Goal: Transaction & Acquisition: Purchase product/service

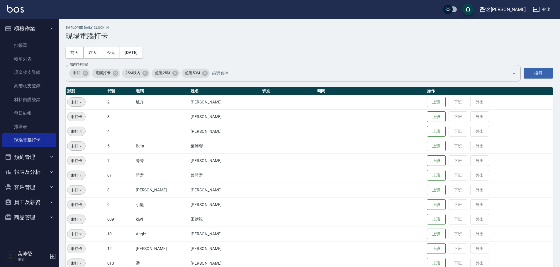
scroll to position [246, 0]
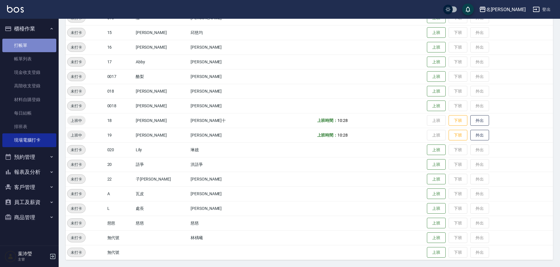
click at [48, 47] on link "打帳單" at bounding box center [29, 45] width 54 height 13
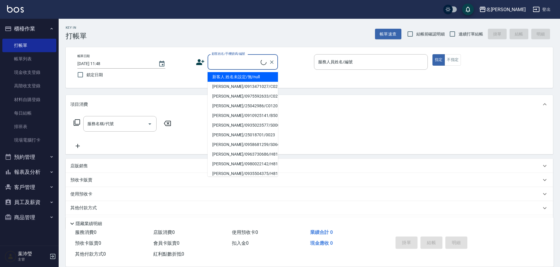
click at [248, 63] on input "顧客姓名/手機號碼/編號" at bounding box center [235, 62] width 50 height 10
click at [228, 76] on li "[PERSON_NAME]/0922423721/7065" at bounding box center [243, 77] width 70 height 10
type input "[PERSON_NAME]/0922423721/7065"
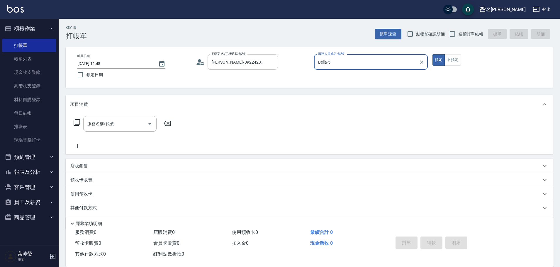
type input "Bella-5"
click at [103, 128] on input "服務名稱/代號" at bounding box center [115, 124] width 59 height 10
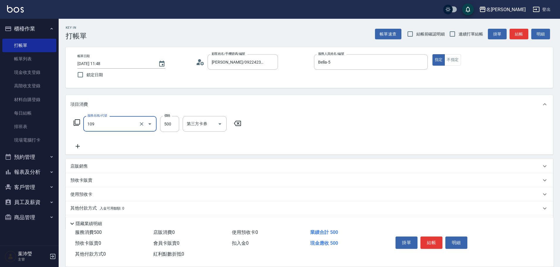
type input "活氧健康洗(109)"
type input "600"
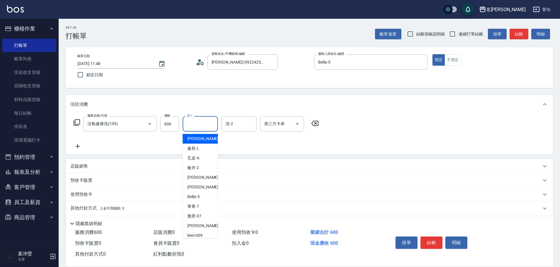
click at [196, 126] on input "洗-1" at bounding box center [200, 124] width 30 height 10
type input "語爭-20"
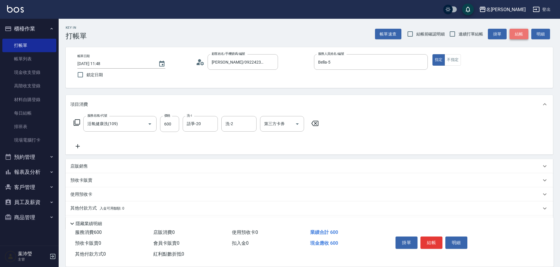
click at [520, 32] on button "結帳" at bounding box center [519, 34] width 19 height 11
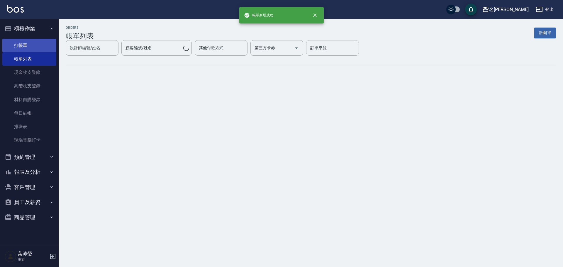
click at [43, 45] on link "打帳單" at bounding box center [29, 45] width 54 height 13
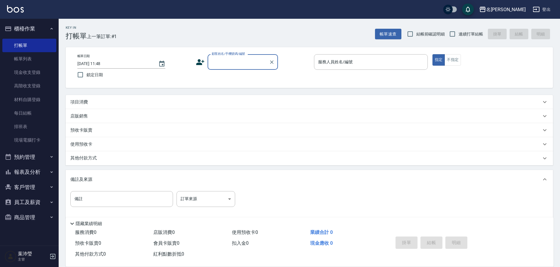
click at [236, 66] on input "顧客姓名/手機號碼/編號" at bounding box center [238, 62] width 56 height 10
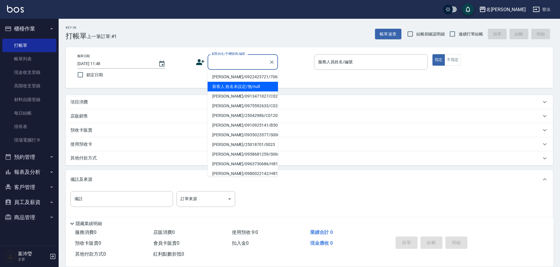
click at [229, 87] on li "新客人 姓名未設定/無/null" at bounding box center [243, 87] width 70 height 10
type input "新客人 姓名未設定/無/null"
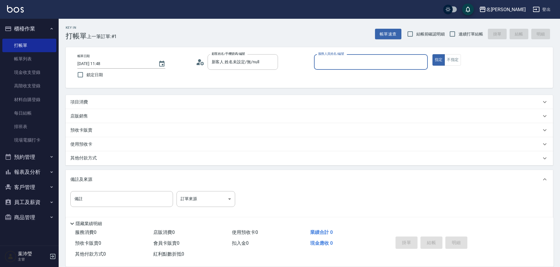
click at [385, 58] on input "服務人員姓名/編號" at bounding box center [371, 62] width 109 height 10
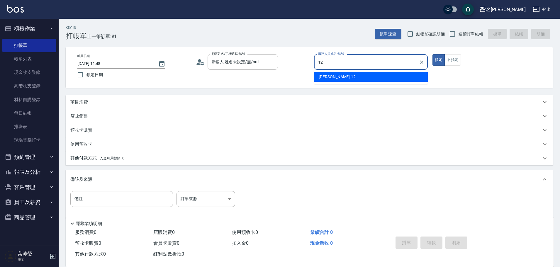
click at [389, 74] on div "[PERSON_NAME] -12" at bounding box center [371, 77] width 114 height 10
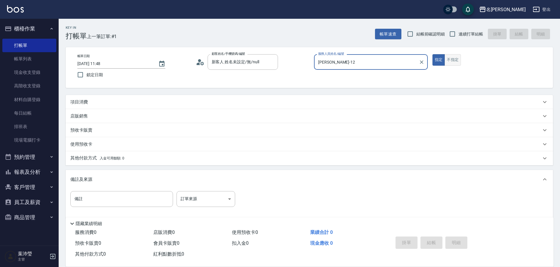
type input "[PERSON_NAME]-12"
drag, startPoint x: 446, startPoint y: 62, endPoint x: 449, endPoint y: 66, distance: 4.8
click at [450, 63] on button "不指定" at bounding box center [453, 59] width 16 height 11
click at [216, 109] on div "店販銷售" at bounding box center [310, 116] width 488 height 14
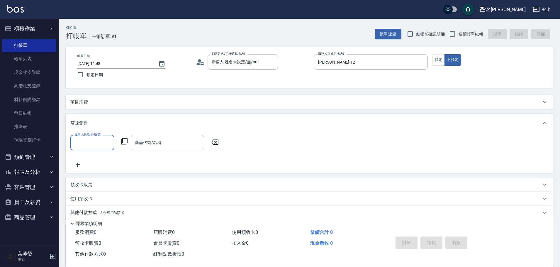
click at [98, 102] on div "項目消費" at bounding box center [305, 102] width 471 height 6
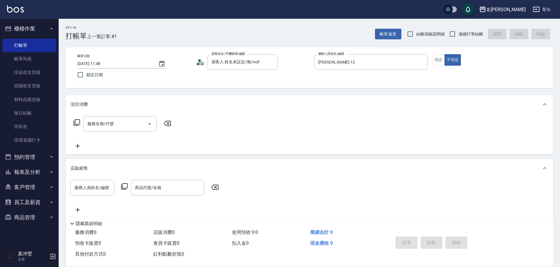
click at [74, 124] on icon at bounding box center [77, 122] width 6 height 6
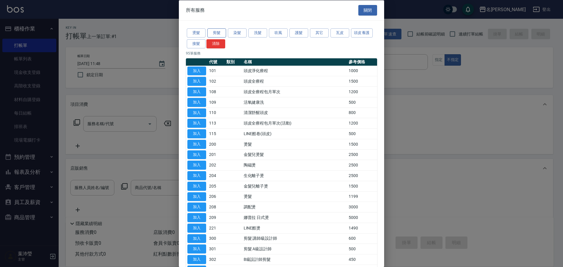
click at [217, 34] on button "剪髮" at bounding box center [216, 32] width 19 height 9
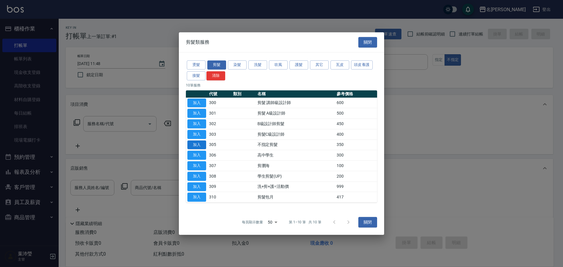
click at [199, 143] on button "加入" at bounding box center [196, 145] width 19 height 9
type input "不指定剪髮(305)"
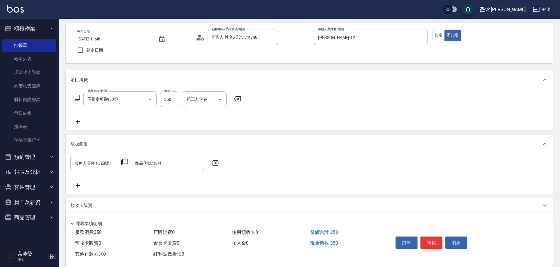
scroll to position [59, 0]
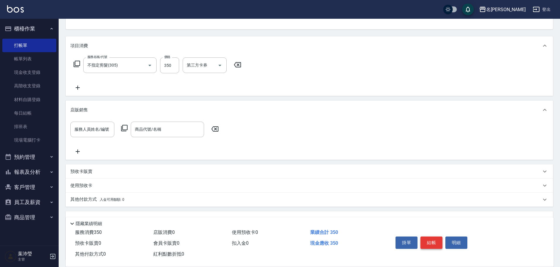
click at [429, 237] on button "結帳" at bounding box center [432, 243] width 22 height 12
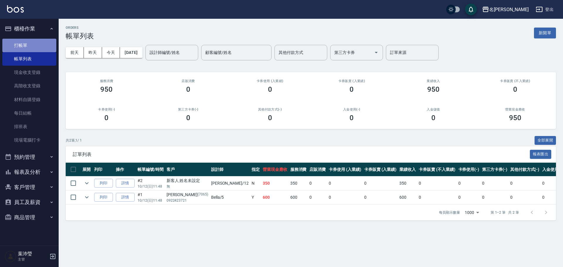
click at [32, 43] on link "打帳單" at bounding box center [29, 45] width 54 height 13
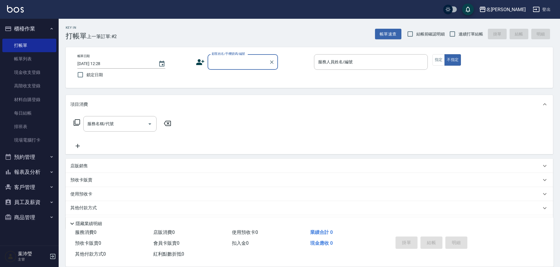
click at [239, 62] on input "顧客姓名/手機號碼/編號" at bounding box center [238, 62] width 56 height 10
type input "U"
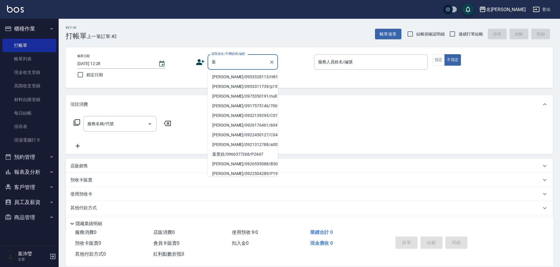
click at [236, 76] on li "[PERSON_NAME]/0953328113/H8176" at bounding box center [243, 77] width 70 height 10
type input "[PERSON_NAME]/0953328113/H8176"
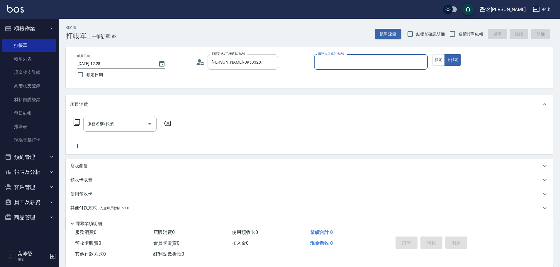
click at [352, 67] on input "服務人員姓名/編號" at bounding box center [371, 62] width 109 height 10
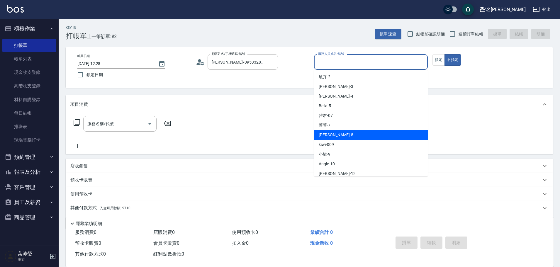
click at [357, 134] on div "Emma -8" at bounding box center [371, 135] width 114 height 10
type input "Emma-8"
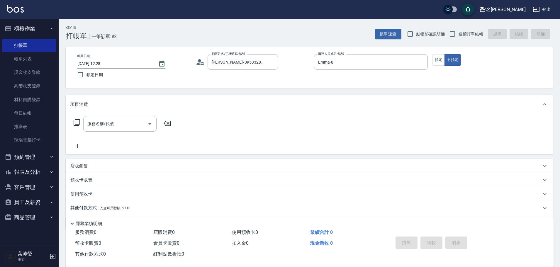
click at [76, 123] on icon at bounding box center [76, 122] width 7 height 7
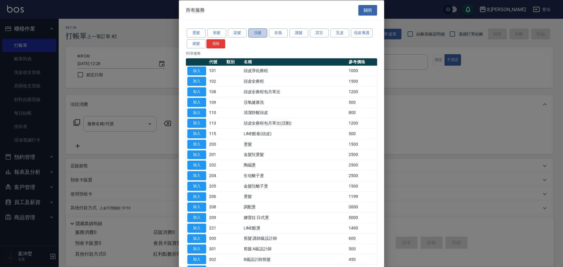
click at [251, 35] on button "洗髮" at bounding box center [258, 32] width 19 height 9
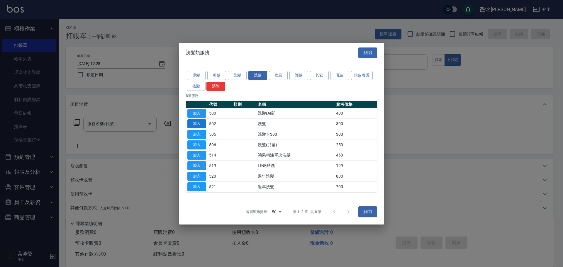
click at [200, 124] on button "加入" at bounding box center [196, 123] width 19 height 9
type input "洗髮(502)"
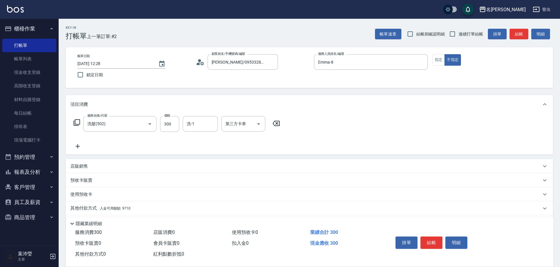
click at [187, 122] on input "洗-1" at bounding box center [200, 124] width 30 height 10
type input "[PERSON_NAME]-19"
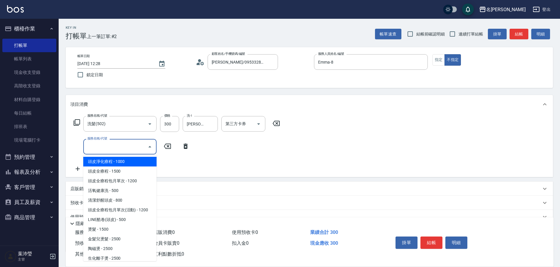
click at [132, 150] on input "服務名稱/代號" at bounding box center [115, 147] width 59 height 10
type input "2"
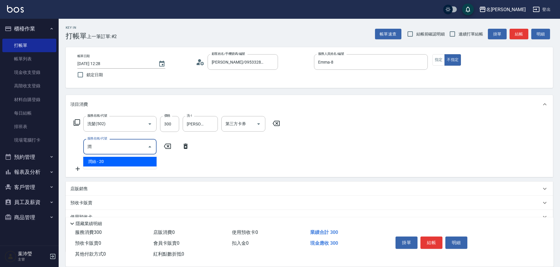
click at [132, 158] on span "潤絲 - 20" at bounding box center [119, 162] width 73 height 10
type input "潤絲(802)"
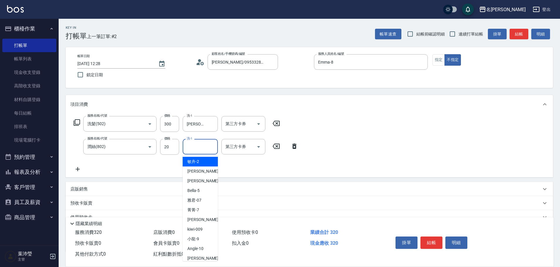
click at [214, 150] on input "洗-1" at bounding box center [200, 147] width 30 height 10
type input "[PERSON_NAME]-19"
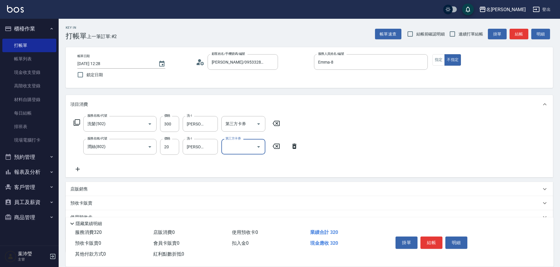
click at [334, 133] on div "服務名稱/代號 洗髮(502) 服務名稱/代號 價格 300 價格 洗-1 宥蓁-19 洗-1 第三方卡券 第三方卡券 服務名稱/代號 潤絲(802) 服務名…" at bounding box center [310, 146] width 488 height 64
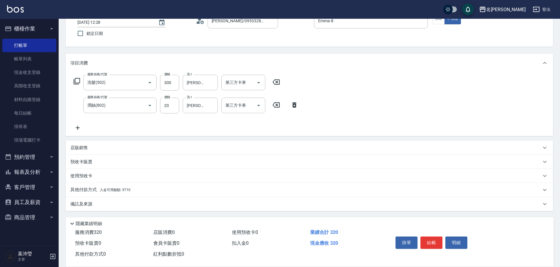
scroll to position [42, 0]
click at [96, 189] on p "其他付款方式 入金可用餘額: 9710" at bounding box center [100, 190] width 60 height 6
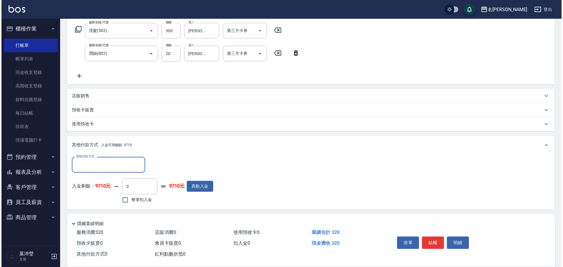
scroll to position [111, 0]
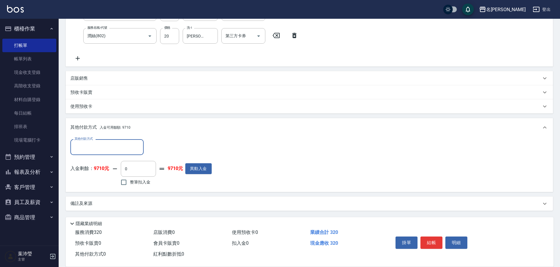
click at [134, 182] on span "整筆扣入金" at bounding box center [140, 182] width 21 height 6
click at [130, 182] on input "整筆扣入金" at bounding box center [124, 182] width 12 height 12
checkbox input "true"
type input "320"
click at [458, 239] on button "明細" at bounding box center [457, 243] width 22 height 12
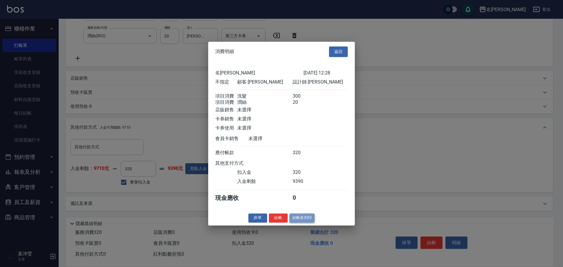
click at [311, 223] on button "結帳並列印" at bounding box center [303, 218] width 26 height 9
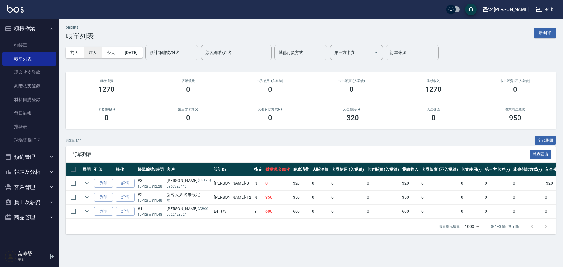
click at [94, 49] on button "昨天" at bounding box center [93, 52] width 18 height 11
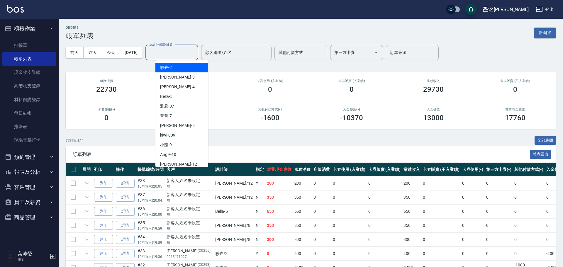
click at [172, 52] on div "設計師編號/姓名 設計師編號/姓名" at bounding box center [172, 53] width 53 height 16
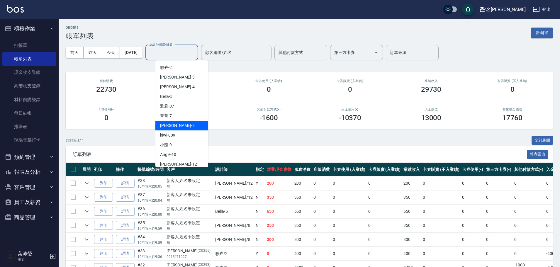
click at [189, 122] on div "Emma -8" at bounding box center [182, 126] width 53 height 10
type input "Emma-8"
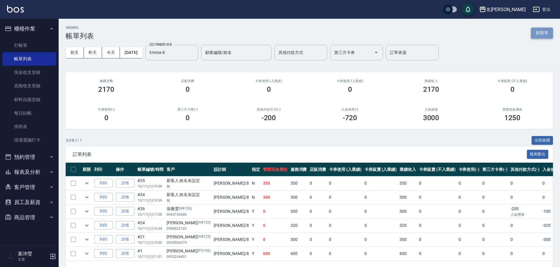
click at [538, 34] on button "新開單" at bounding box center [542, 33] width 22 height 11
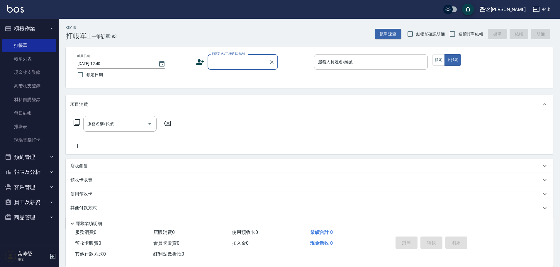
click at [238, 65] on input "顧客姓名/手機號碼/編號" at bounding box center [238, 62] width 56 height 10
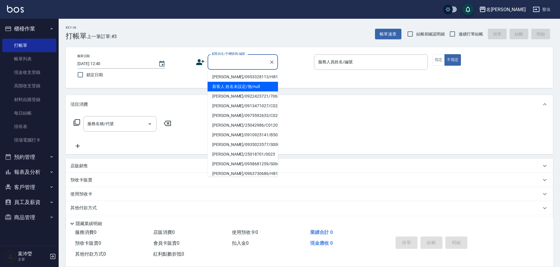
drag, startPoint x: 256, startPoint y: 90, endPoint x: 316, endPoint y: 70, distance: 63.2
click at [256, 90] on li "新客人 姓名未設定/無/null" at bounding box center [243, 87] width 70 height 10
type input "新客人 姓名未設定/無/null"
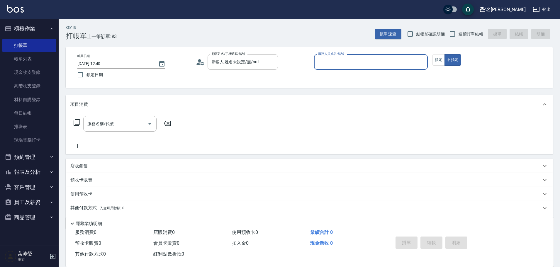
click at [329, 64] on input "服務人員姓名/編號" at bounding box center [371, 62] width 109 height 10
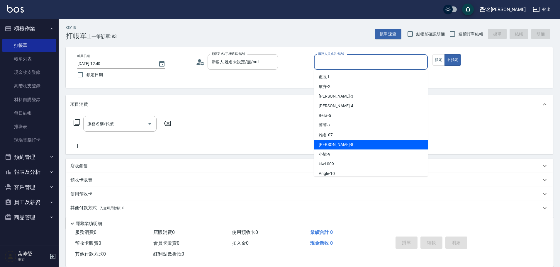
click at [337, 141] on div "Emma -8" at bounding box center [371, 145] width 114 height 10
type input "Emma-8"
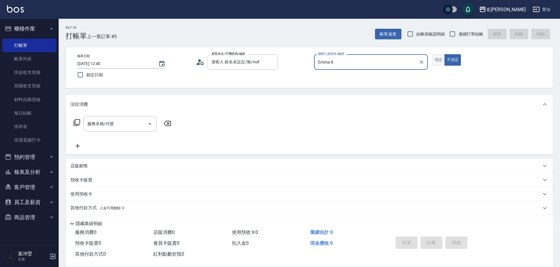
click at [435, 57] on button "指定" at bounding box center [439, 59] width 13 height 11
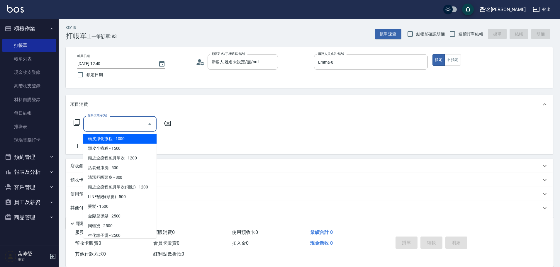
drag, startPoint x: 114, startPoint y: 121, endPoint x: 241, endPoint y: 49, distance: 145.8
click at [114, 121] on input "服務名稱/代號" at bounding box center [115, 124] width 59 height 10
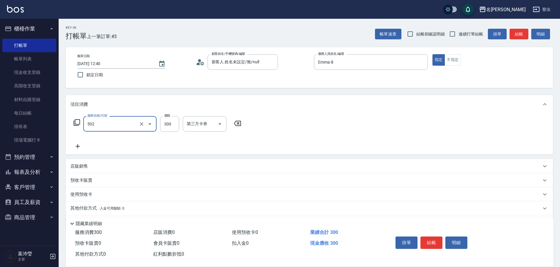
type input "洗髮(502)"
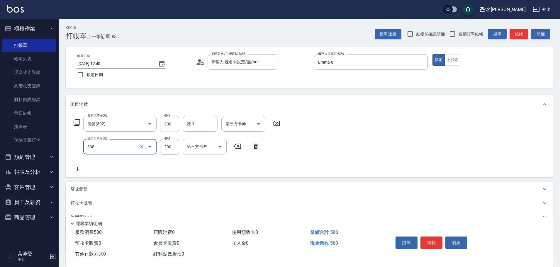
type input "學生剪髮(UP)(308)"
click at [168, 154] on div "服務名稱/代號 洗髮(502) 服務名稱/代號 價格 300 價格 洗-1 洗-1 第三方卡券 第三方卡券 服務名稱/代號 學生剪髮(UP)(308) 服務名…" at bounding box center [176, 144] width 213 height 57
click at [167, 153] on input "200" at bounding box center [169, 147] width 19 height 16
type input "250"
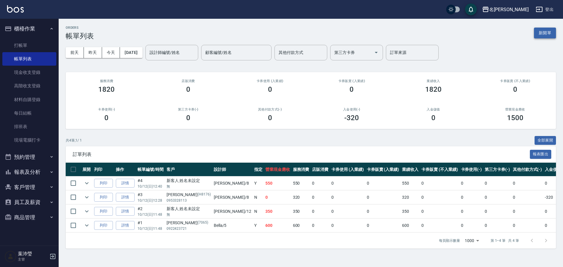
click at [540, 33] on button "新開單" at bounding box center [545, 33] width 22 height 11
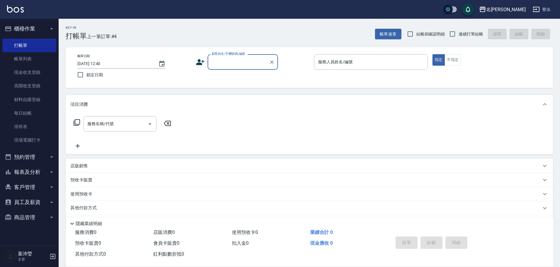
click at [248, 55] on div "顧客姓名/手機號碼/編號" at bounding box center [243, 62] width 70 height 16
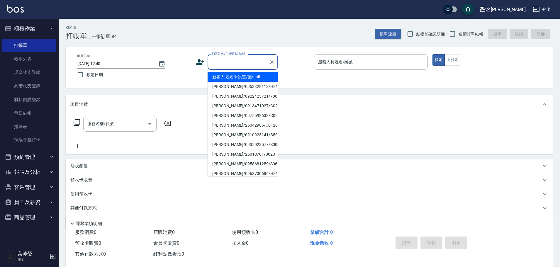
click at [257, 77] on li "新客人 姓名未設定/無/null" at bounding box center [243, 77] width 70 height 10
type input "新客人 姓名未設定/無/null"
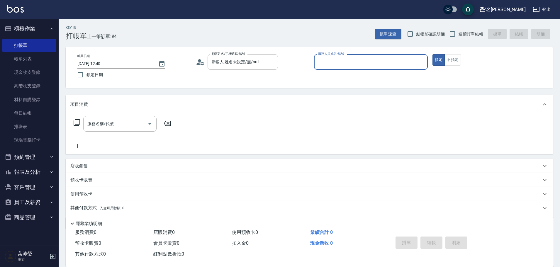
click at [340, 65] on input "服務人員姓名/編號" at bounding box center [371, 62] width 109 height 10
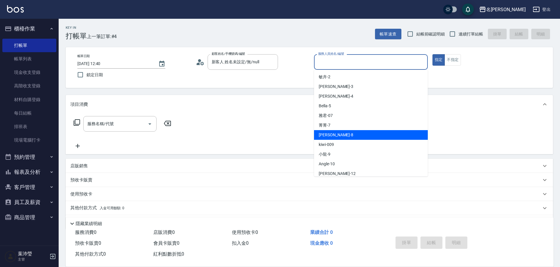
click at [332, 130] on div "菁菁 -7" at bounding box center [371, 126] width 114 height 10
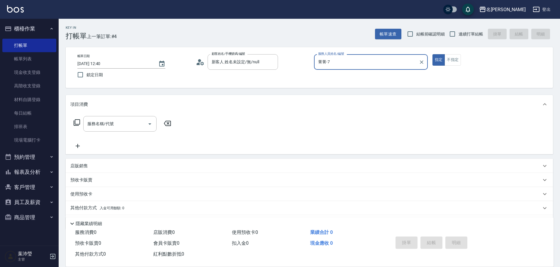
click at [343, 69] on div "菁菁-7 服務人員姓名/編號" at bounding box center [371, 62] width 114 height 16
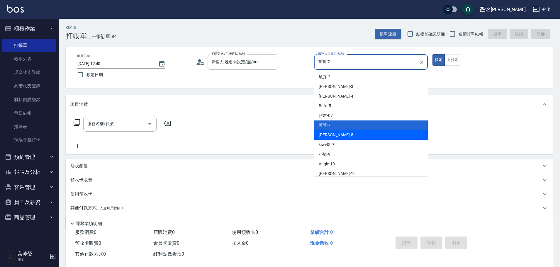
click at [342, 134] on div "Emma -8" at bounding box center [371, 135] width 114 height 10
type input "Emma-8"
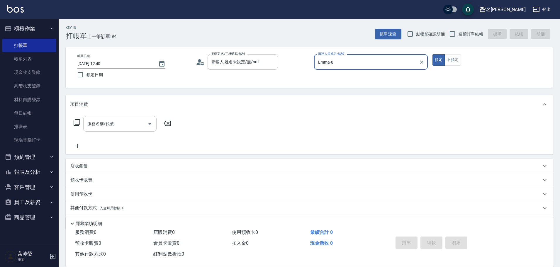
click at [128, 123] on input "服務名稱/代號" at bounding box center [115, 124] width 59 height 10
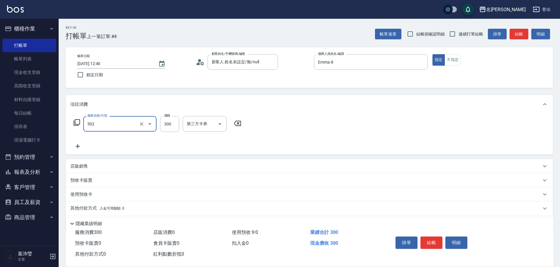
type input "洗髮(502)"
drag, startPoint x: 140, startPoint y: 124, endPoint x: 136, endPoint y: 126, distance: 4.2
click at [141, 124] on icon "Clear" at bounding box center [142, 124] width 6 height 6
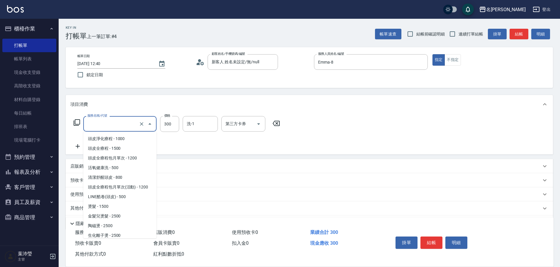
click at [115, 127] on input "服務名稱/代號" at bounding box center [112, 124] width 52 height 10
click at [103, 178] on span "清潔舒醒頭皮 - 800" at bounding box center [119, 178] width 73 height 10
type input "清潔舒醒頭皮(110)"
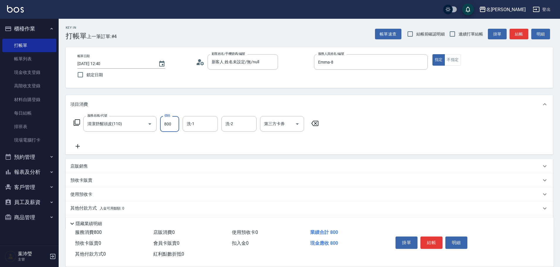
drag, startPoint x: 167, startPoint y: 122, endPoint x: 175, endPoint y: 131, distance: 12.1
click at [167, 122] on input "800" at bounding box center [169, 124] width 19 height 16
type input "900"
type input "2"
type input "語爭-20"
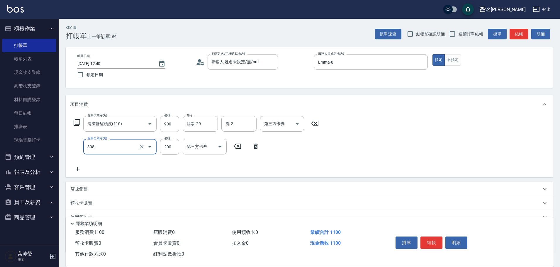
type input "學生剪髮(UP)(308)"
type input "250"
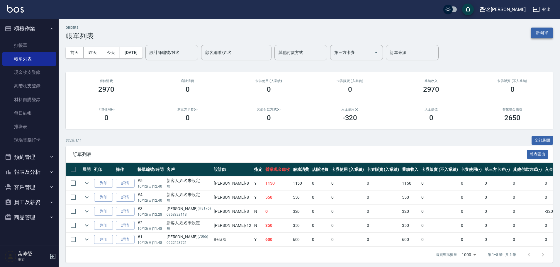
click at [544, 32] on button "新開單" at bounding box center [542, 33] width 22 height 11
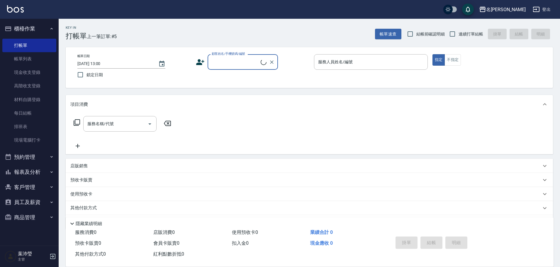
click at [227, 64] on input "顧客姓名/手機號碼/編號" at bounding box center [235, 62] width 50 height 10
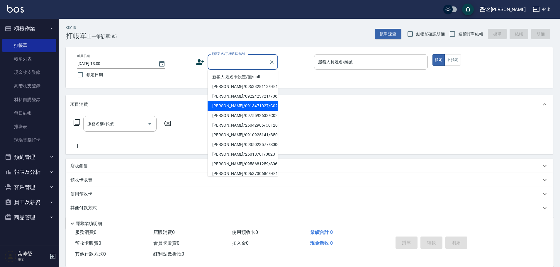
type input "ㄠ"
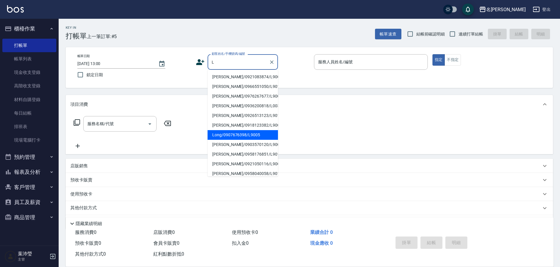
click at [234, 130] on li "Long/0907676398/L9005" at bounding box center [243, 135] width 70 height 10
type input "Long/0907676398/L9005"
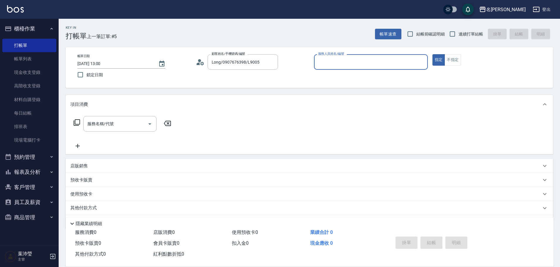
type input "小龍-9"
click at [75, 124] on icon at bounding box center [77, 122] width 6 height 6
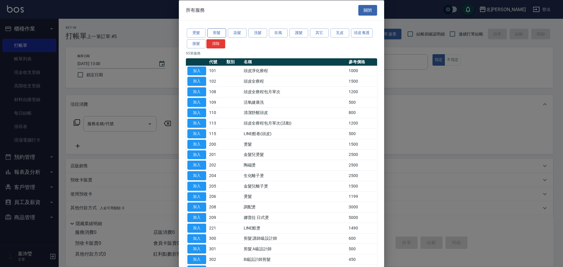
click at [222, 34] on button "剪髮" at bounding box center [216, 32] width 19 height 9
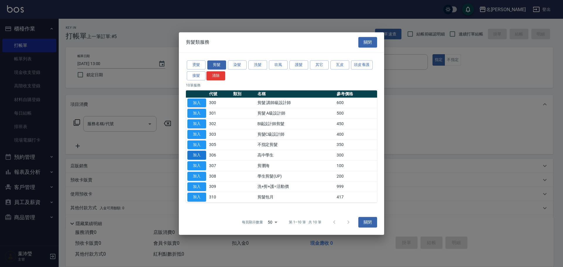
click at [189, 153] on button "加入" at bounding box center [196, 155] width 19 height 9
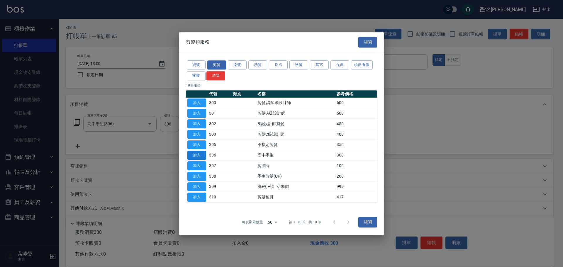
type input "高中學生(306)"
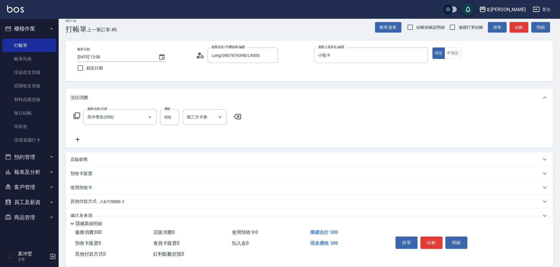
scroll to position [19, 0]
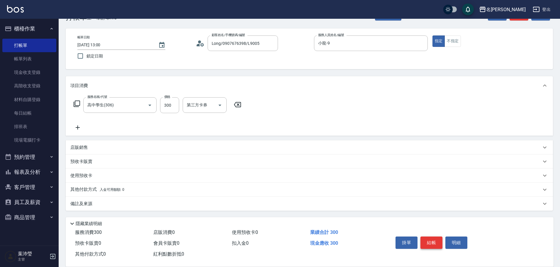
click at [425, 244] on button "結帳" at bounding box center [432, 243] width 22 height 12
